Goal: Entertainment & Leisure: Consume media (video, audio)

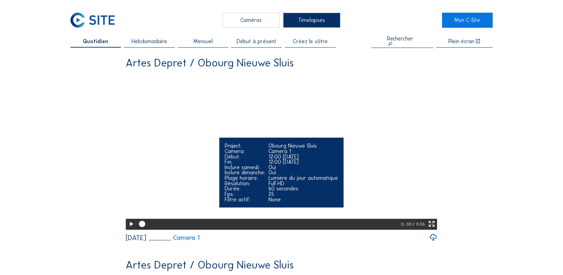
scroll to position [74, 0]
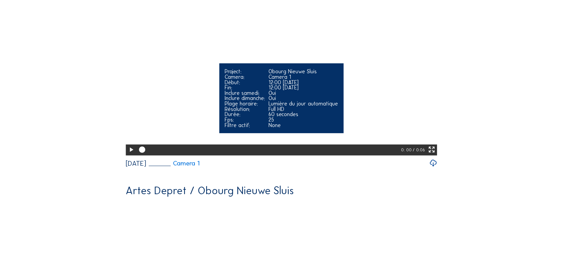
click at [130, 155] on icon at bounding box center [131, 149] width 8 height 9
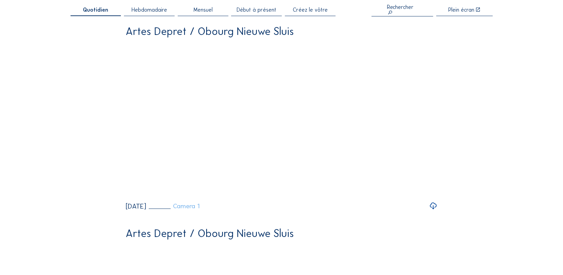
scroll to position [0, 0]
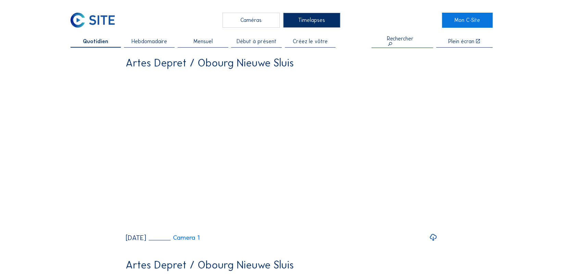
click at [244, 41] on span "Début à présent" at bounding box center [257, 41] width 40 height 5
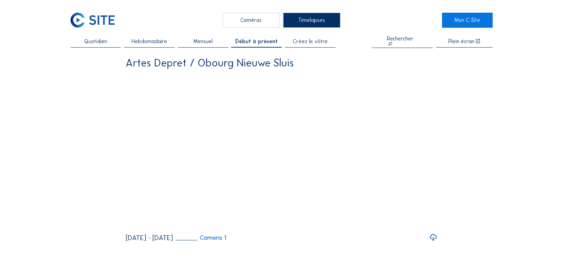
click at [103, 40] on span "Quotidien" at bounding box center [95, 41] width 23 height 5
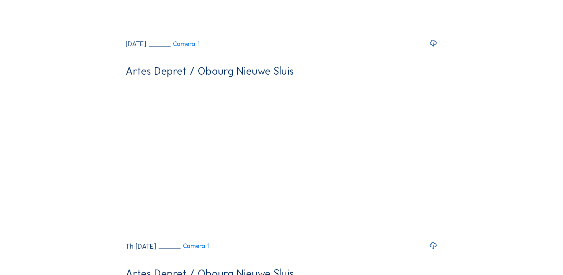
scroll to position [409, 0]
